Goal: Task Accomplishment & Management: Use online tool/utility

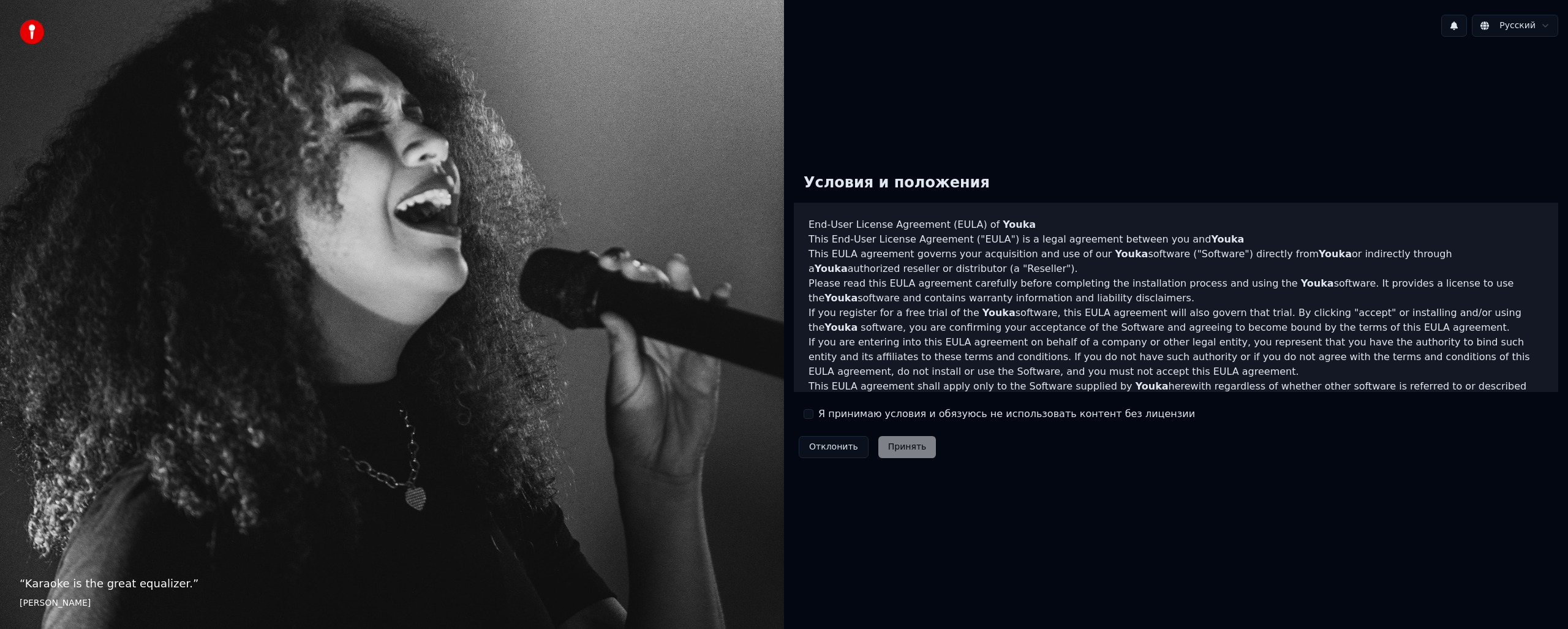
click at [811, 414] on button "Я принимаю условия и обязуюсь не использовать контент без лицензии" at bounding box center [809, 414] width 10 height 10
drag, startPoint x: 909, startPoint y: 449, endPoint x: 902, endPoint y: 449, distance: 7.0
click at [908, 449] on button "Принять" at bounding box center [907, 447] width 58 height 22
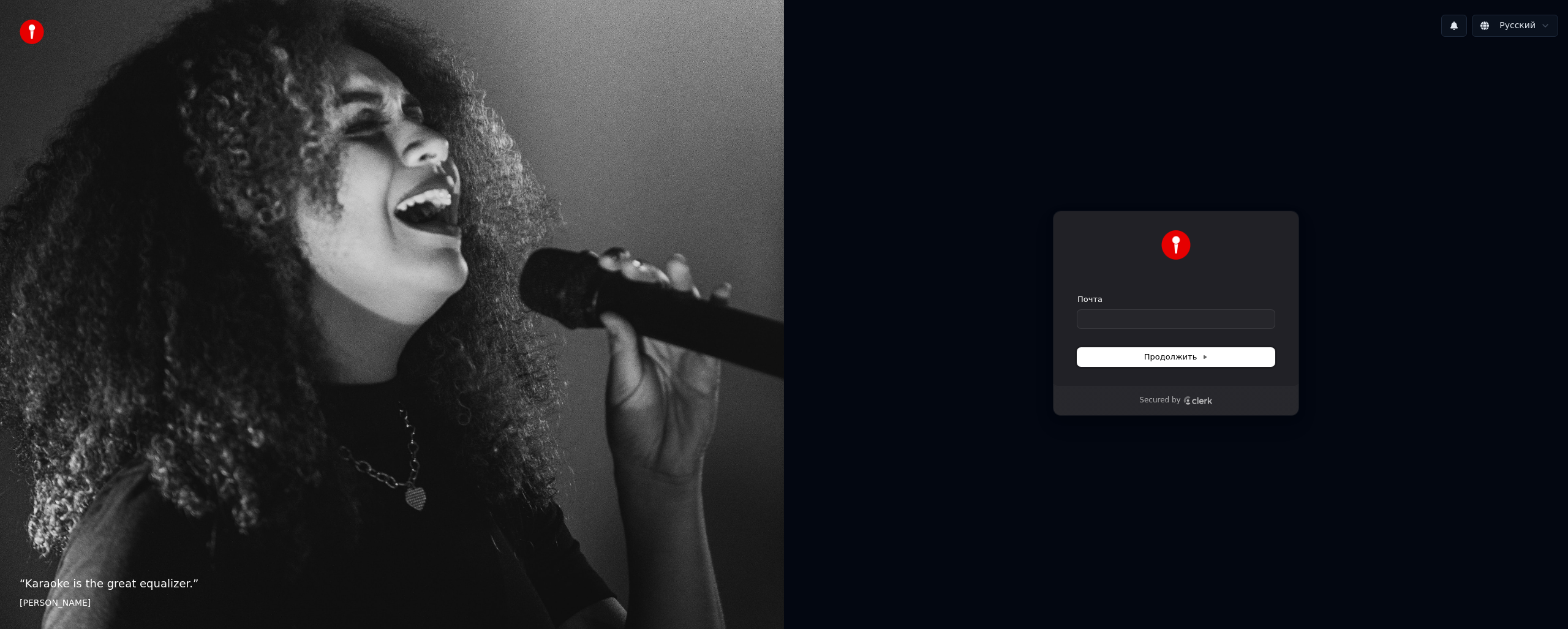
click at [1155, 355] on span "Продолжить" at bounding box center [1176, 357] width 64 height 11
click at [1099, 314] on input "Почта" at bounding box center [1176, 319] width 197 height 18
type input "*"
click at [1122, 355] on button "Продолжить" at bounding box center [1176, 356] width 197 height 18
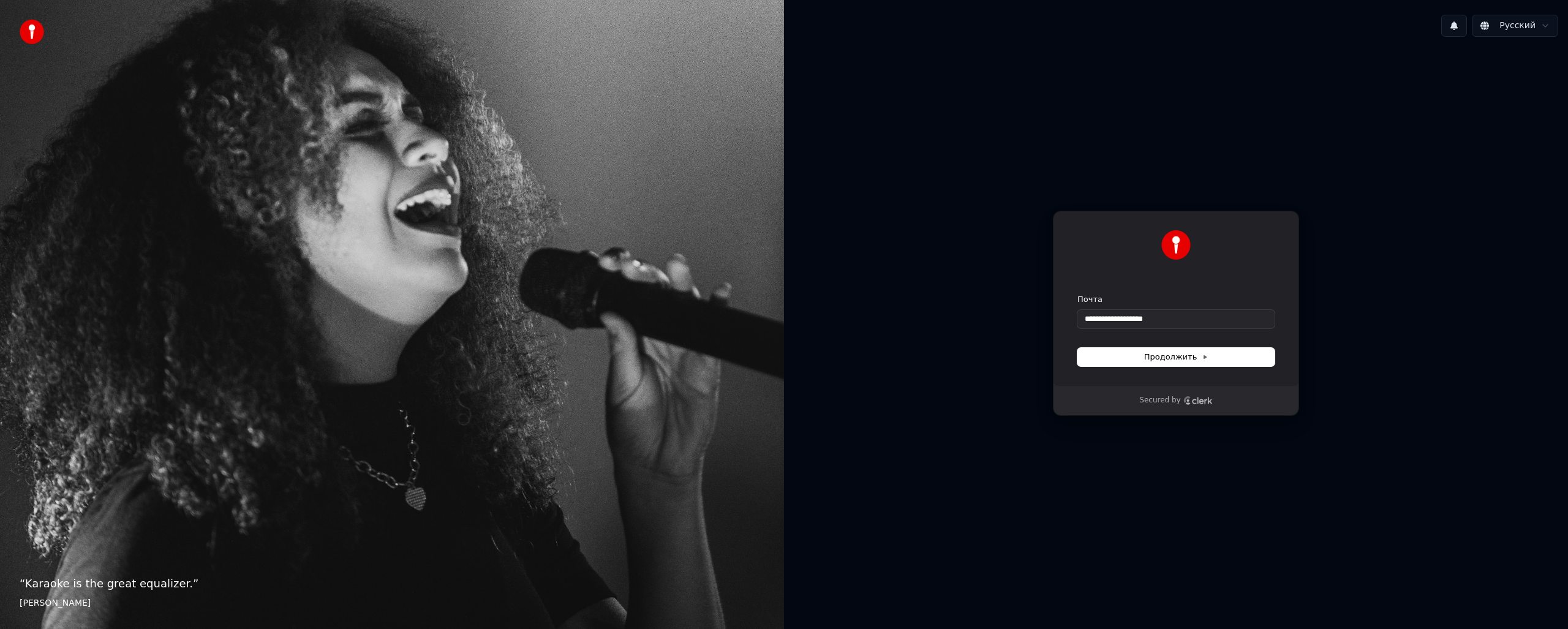
type input "**********"
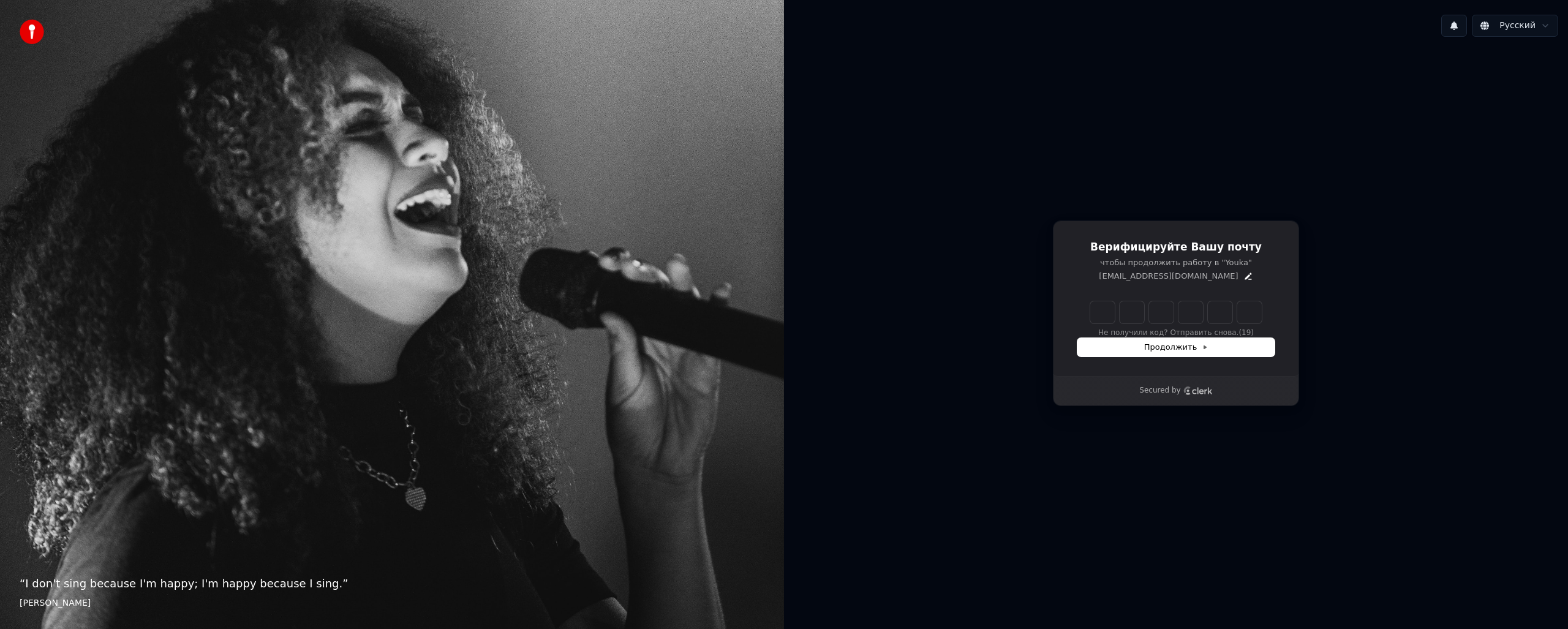
click at [1104, 314] on input "Enter verification code" at bounding box center [1176, 312] width 171 height 22
type input "******"
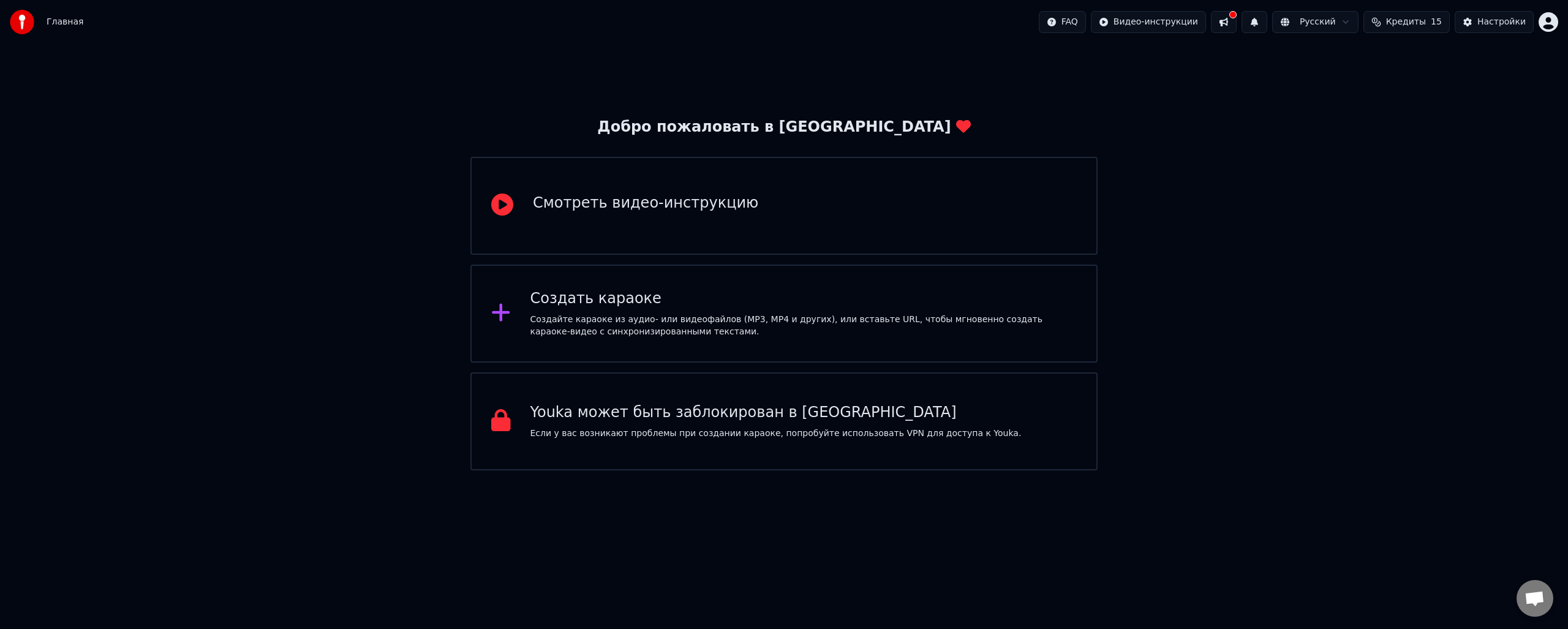
click at [564, 333] on div "Создайте караоке из аудио- или видеофайлов (MP3, MP4 и других), или вставьте UR…" at bounding box center [804, 326] width 547 height 24
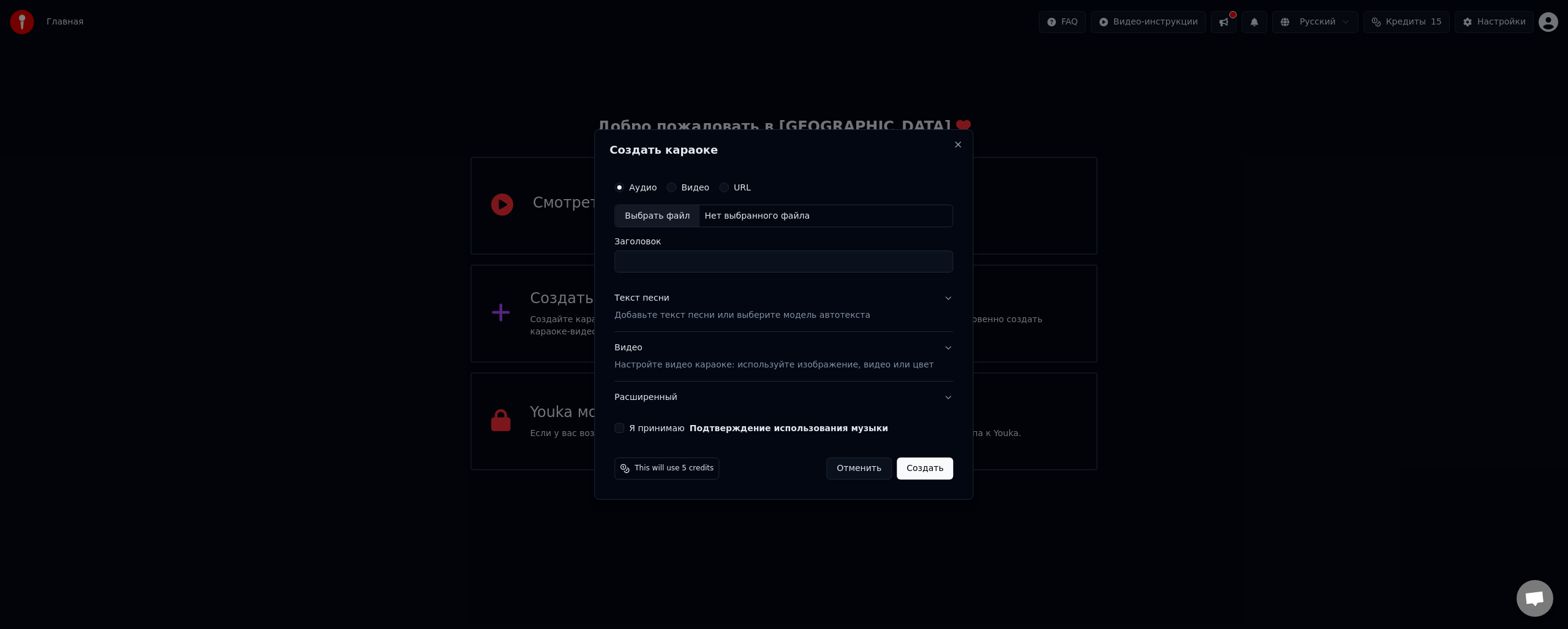
click at [840, 469] on button "Отменить" at bounding box center [859, 468] width 65 height 22
